Goal: Check status: Check status

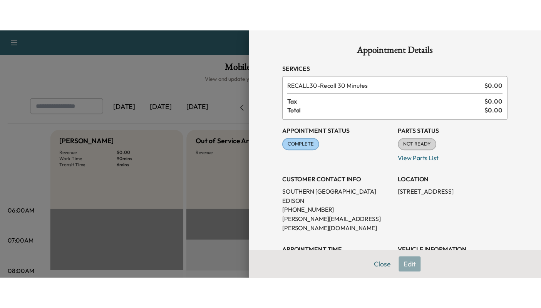
scroll to position [306, 0]
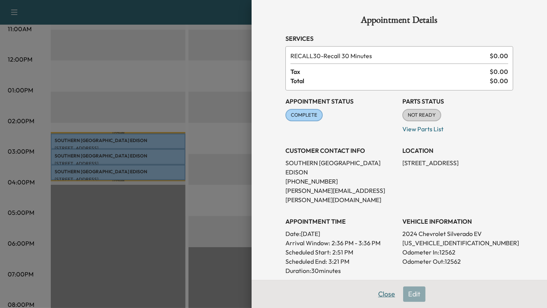
drag, startPoint x: 396, startPoint y: 303, endPoint x: 386, endPoint y: 295, distance: 13.1
click at [396, 250] on div "Close Edit" at bounding box center [400, 294] width 296 height 28
click at [380, 250] on button "Close" at bounding box center [386, 293] width 27 height 15
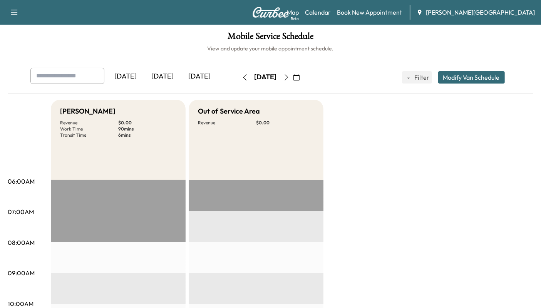
scroll to position [0, 0]
click at [289, 76] on icon "button" at bounding box center [286, 78] width 6 height 6
